Goal: Information Seeking & Learning: Learn about a topic

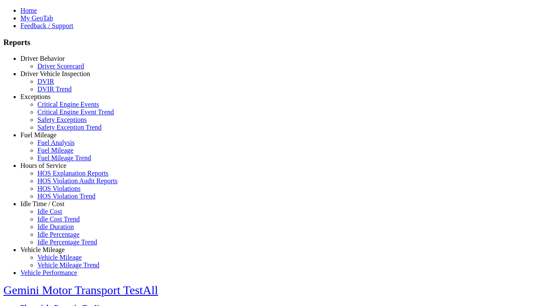
click at [49, 100] on link "Exceptions" at bounding box center [35, 96] width 30 height 7
click at [55, 116] on link "Critical Engine Event Trend" at bounding box center [75, 111] width 77 height 7
select select
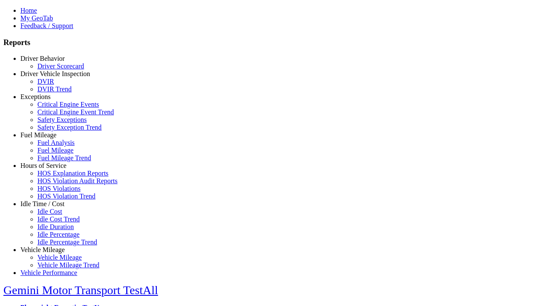
select select
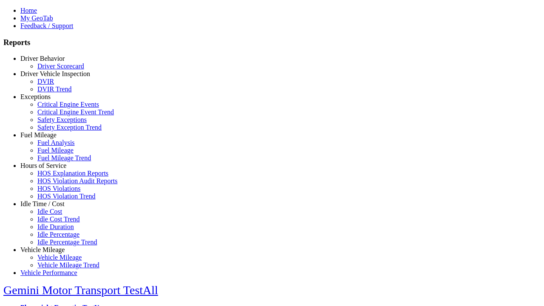
select select
type input "*********"
